Goal: Task Accomplishment & Management: Use online tool/utility

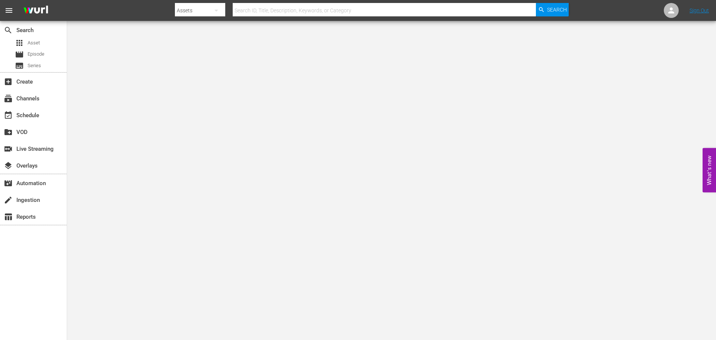
click at [267, 14] on input "text" at bounding box center [384, 10] width 303 height 18
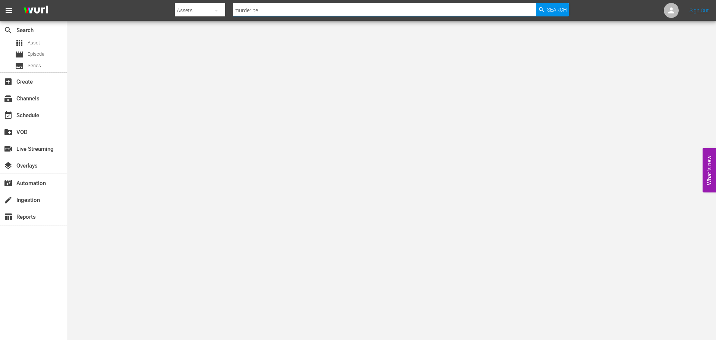
type input "murder before even"
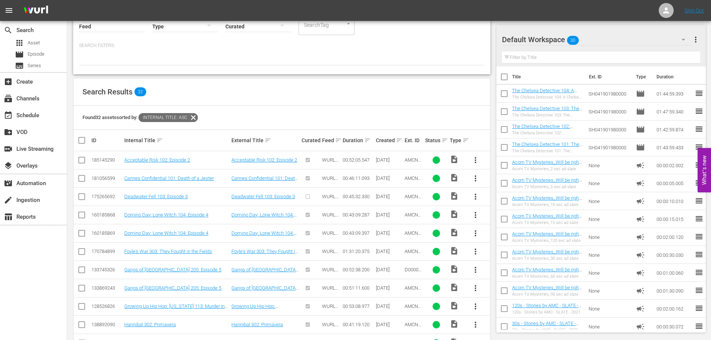
scroll to position [44, 0]
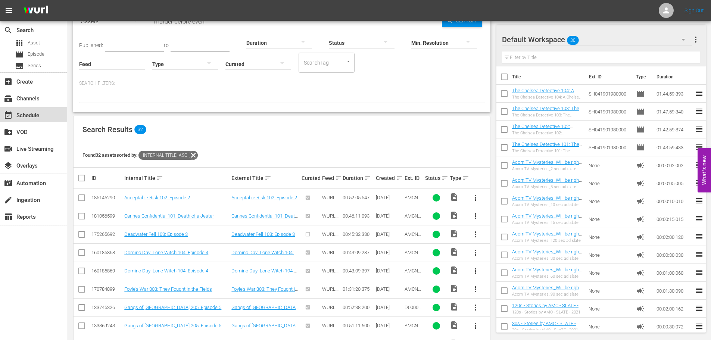
click at [24, 121] on div "event_available Schedule" at bounding box center [33, 114] width 67 height 15
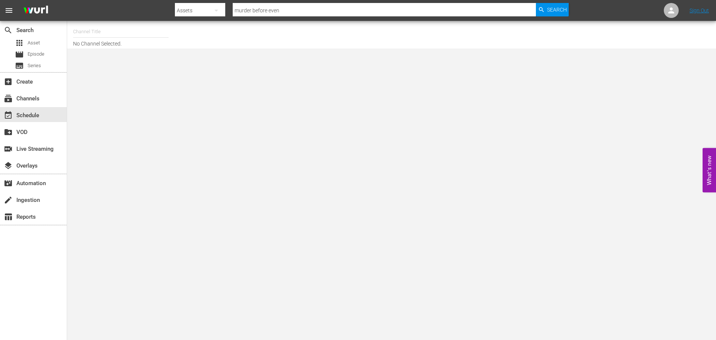
click at [124, 34] on input "text" at bounding box center [120, 32] width 95 height 18
click at [120, 48] on div "Acorn (1976 - amc_networks_acorntvmysteries_1)" at bounding box center [175, 53] width 193 height 18
type input "Acorn (1976 - amc_networks_acorntvmysteries_1)"
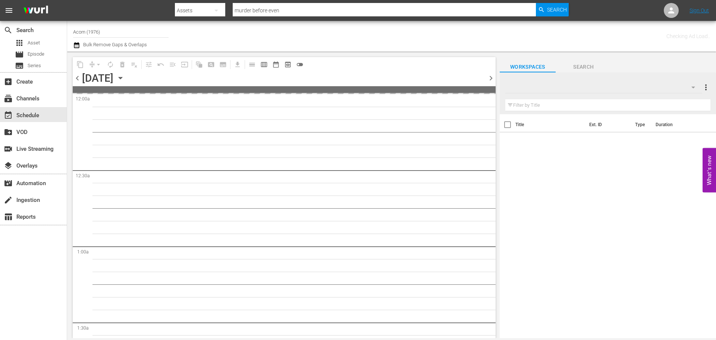
click at [122, 77] on icon "button" at bounding box center [120, 78] width 3 height 2
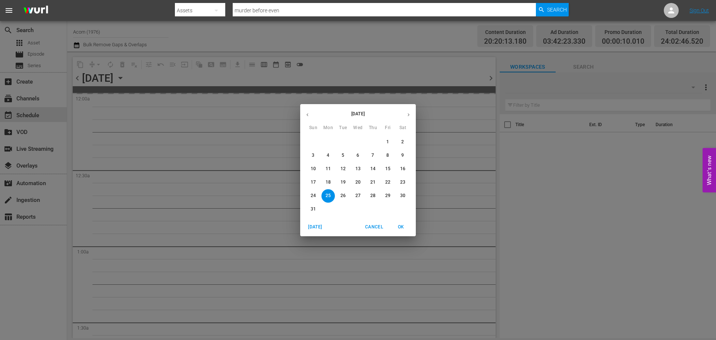
click at [311, 206] on p "31" at bounding box center [313, 209] width 5 height 6
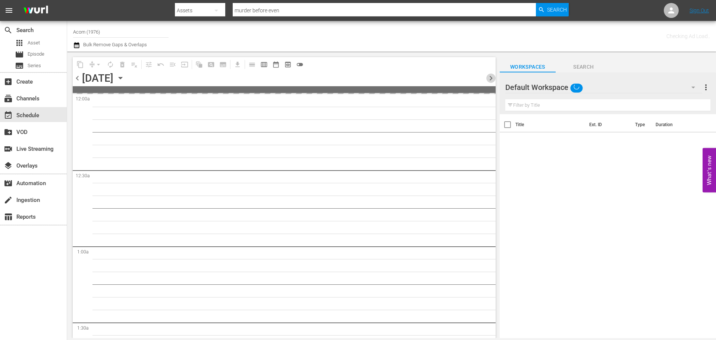
click at [494, 76] on span "chevron_right" at bounding box center [490, 77] width 9 height 9
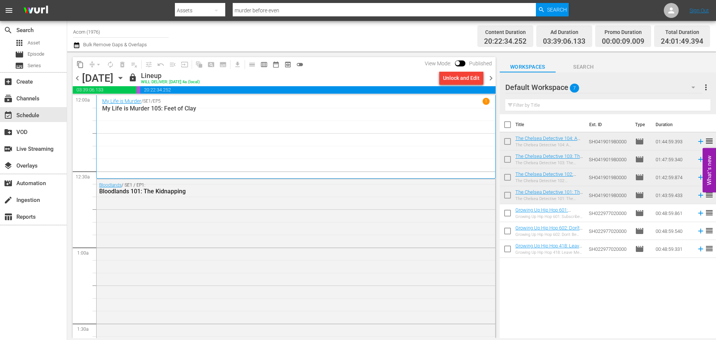
click at [213, 126] on div "My Life is Murder / SE1 / EP5 1 My Life is Murder 105: Feet of [PERSON_NAME]" at bounding box center [296, 137] width 388 height 78
